Goal: Task Accomplishment & Management: Manage account settings

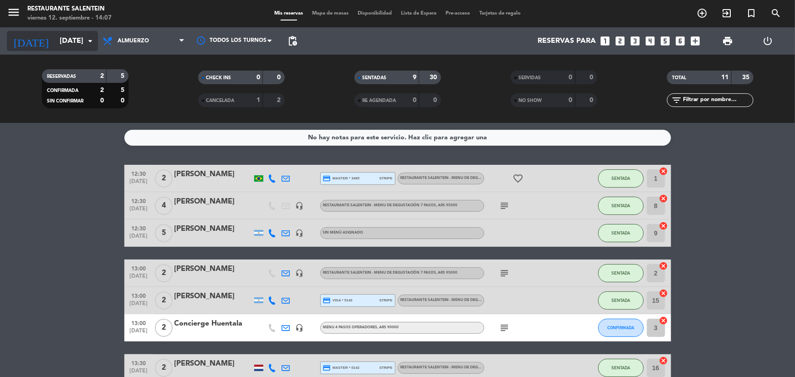
click at [59, 46] on input "[DATE]" at bounding box center [103, 41] width 96 height 18
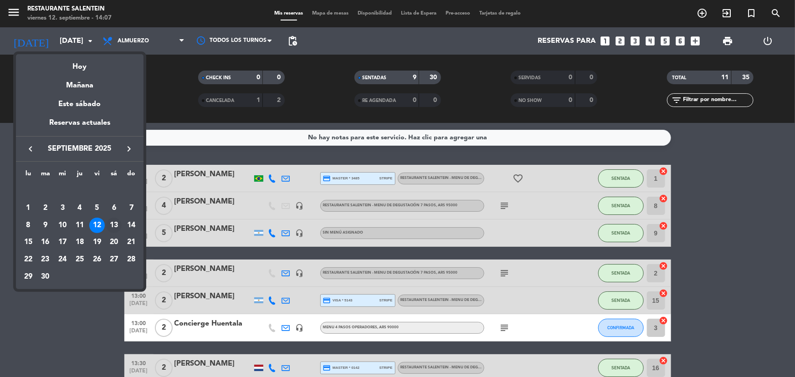
click at [113, 223] on div "13" at bounding box center [113, 225] width 15 height 15
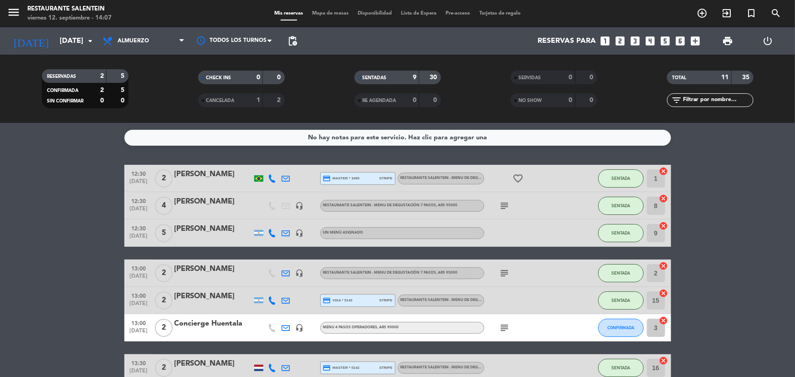
type input "[DATE]"
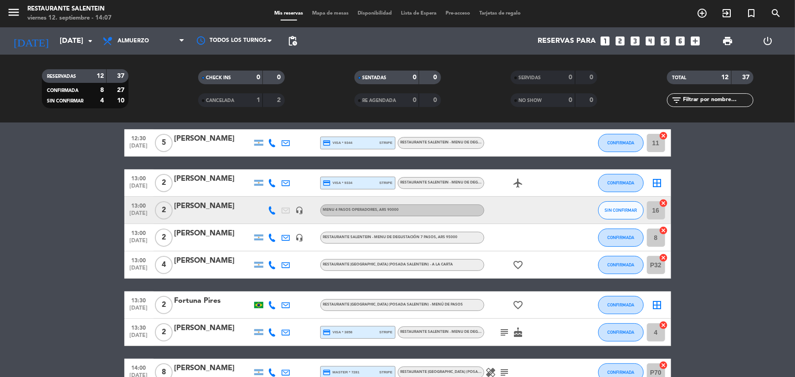
scroll to position [82, 0]
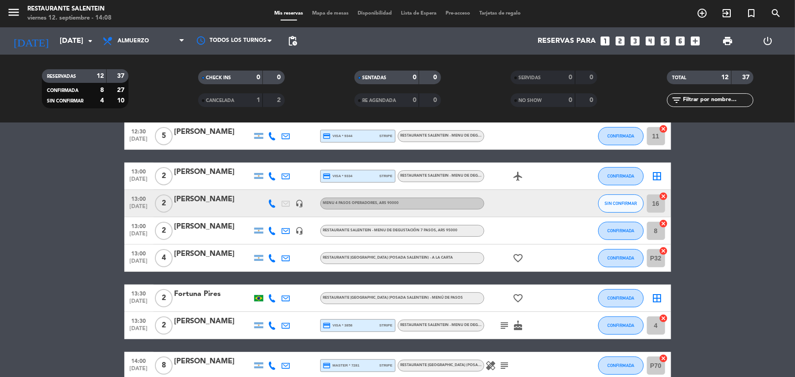
click at [657, 298] on icon "border_all" at bounding box center [657, 298] width 11 height 11
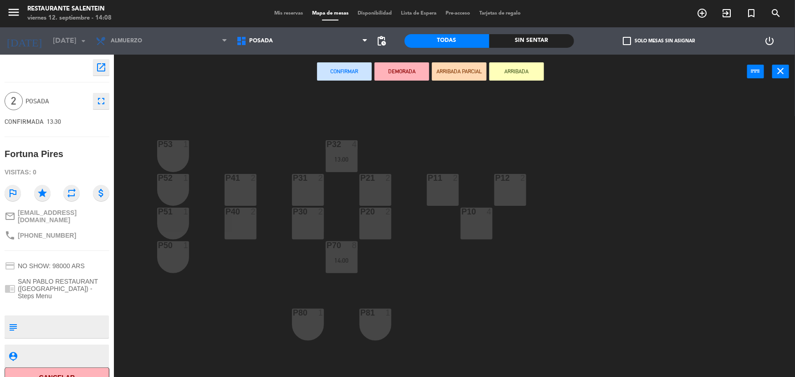
click at [375, 218] on div "P20 2" at bounding box center [375, 224] width 32 height 32
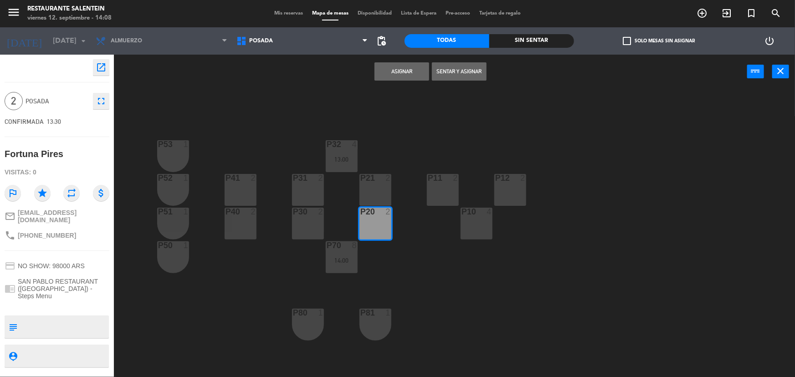
click at [392, 68] on button "Asignar" at bounding box center [402, 71] width 55 height 18
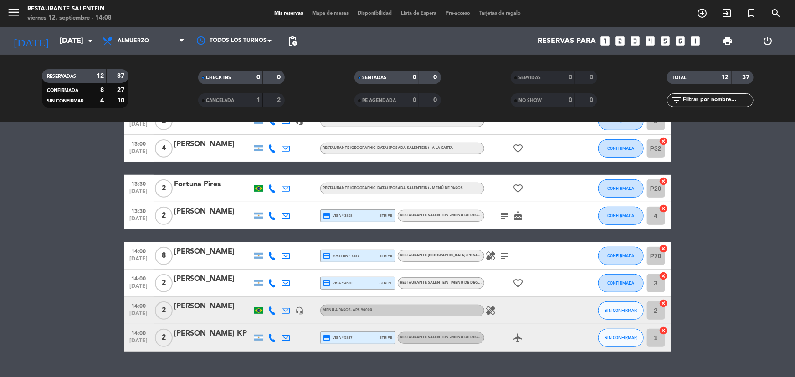
scroll to position [207, 0]
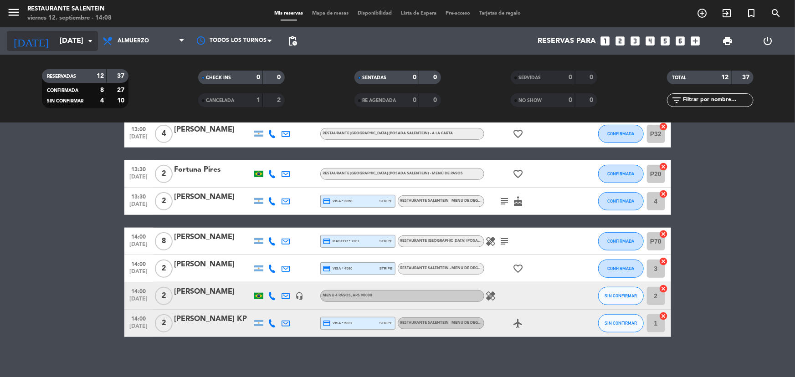
click at [55, 35] on input "[DATE]" at bounding box center [103, 41] width 96 height 18
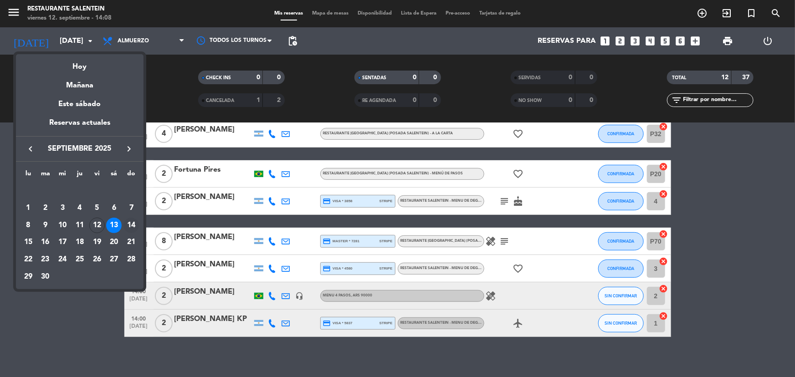
click at [126, 225] on div "14" at bounding box center [130, 225] width 15 height 15
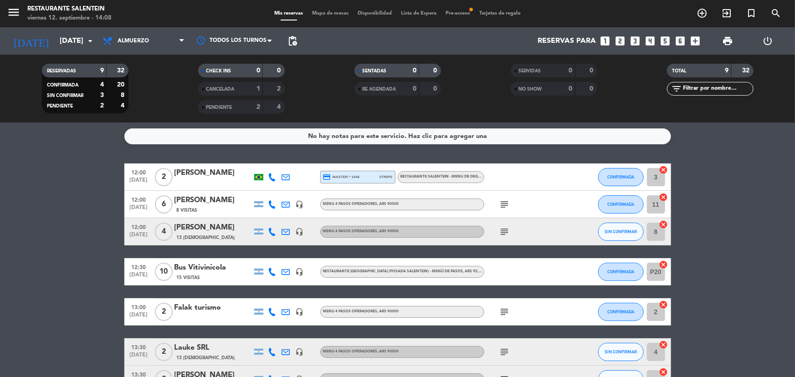
scroll to position [0, 0]
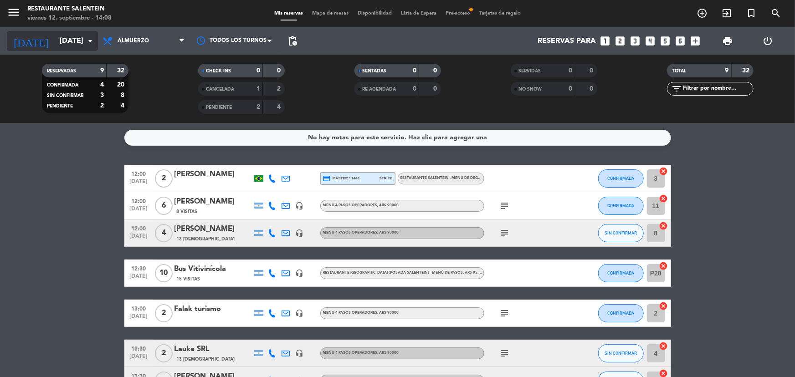
click at [76, 45] on input "[DATE]" at bounding box center [103, 41] width 96 height 18
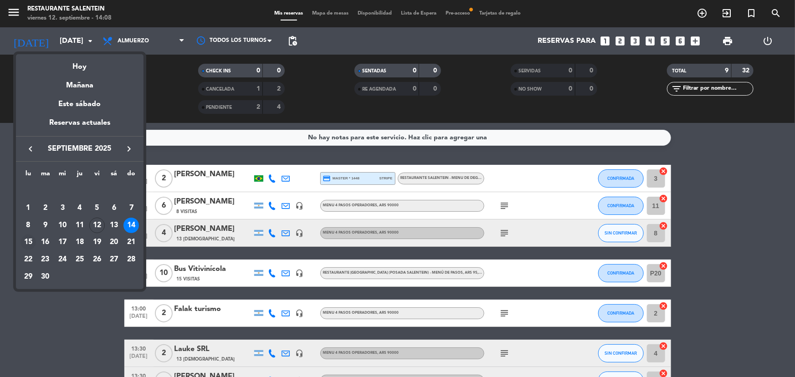
click at [27, 239] on div "15" at bounding box center [28, 242] width 15 height 15
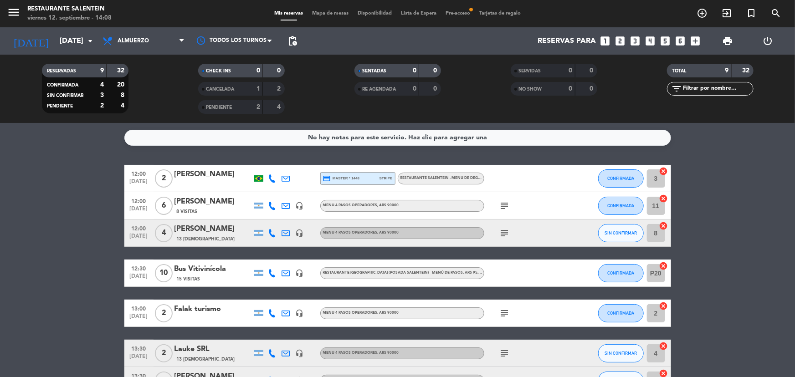
type input "[DATE]"
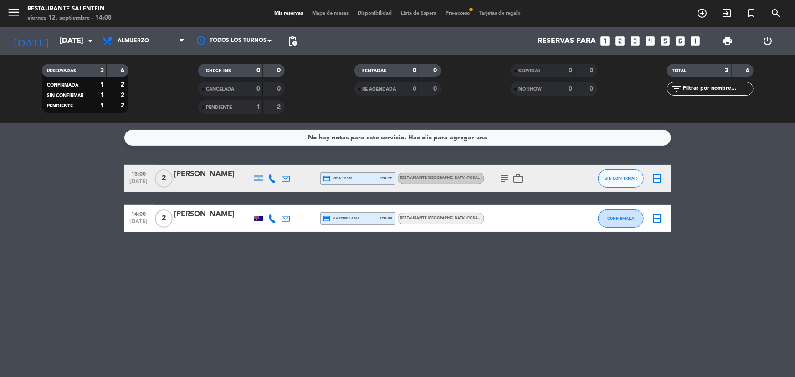
click at [501, 176] on icon "subject" at bounding box center [504, 178] width 11 height 11
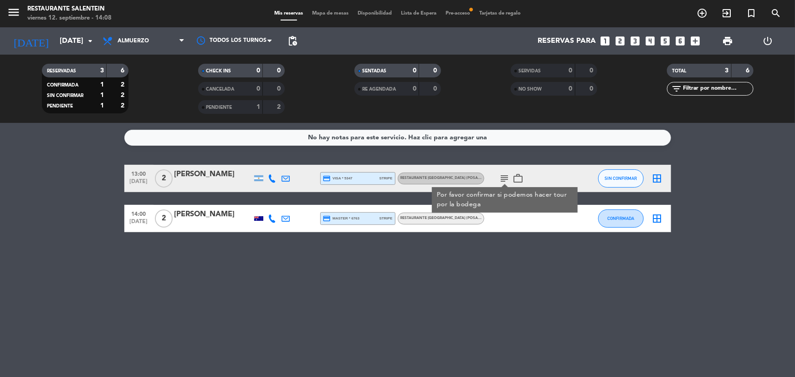
click at [516, 172] on div "subject Por favor confirmar si podemos hacer tour por la bodega work_outline" at bounding box center [525, 178] width 82 height 27
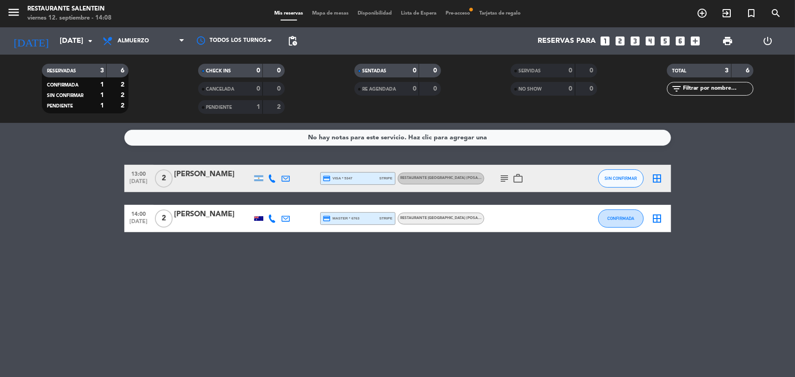
click at [518, 173] on icon "work_outline" at bounding box center [518, 178] width 11 height 11
